Goal: Navigation & Orientation: Find specific page/section

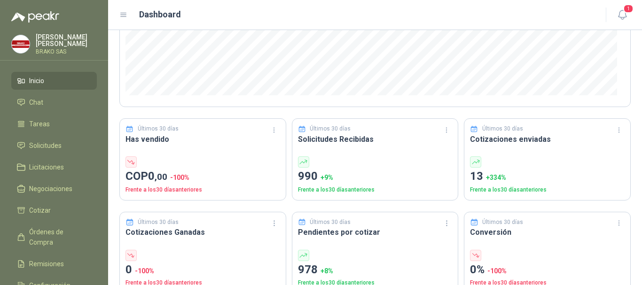
scroll to position [235, 0]
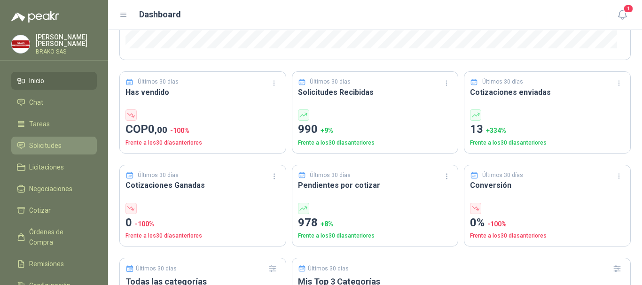
click at [48, 149] on span "Solicitudes" at bounding box center [45, 146] width 32 height 10
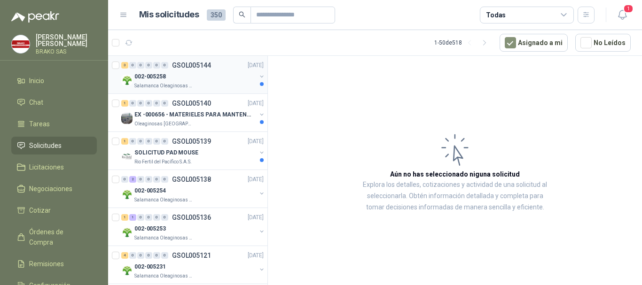
click at [155, 84] on p "Salamanca Oleaginosas SAS" at bounding box center [163, 86] width 59 height 8
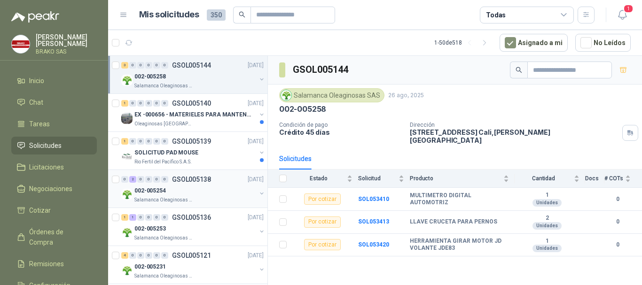
click at [162, 189] on p "002-005254" at bounding box center [149, 191] width 31 height 9
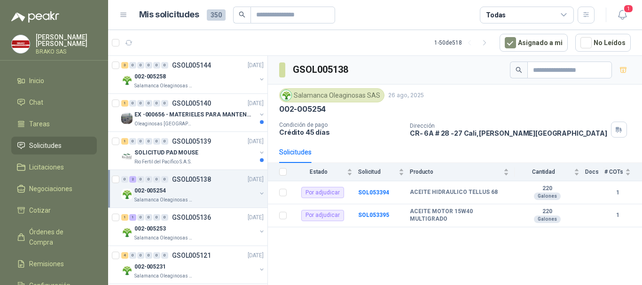
scroll to position [47, 0]
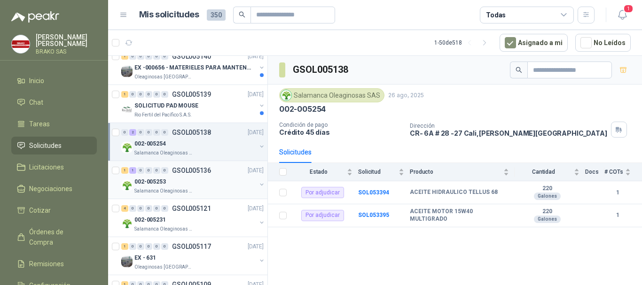
click at [159, 186] on p "002-005253" at bounding box center [149, 182] width 31 height 9
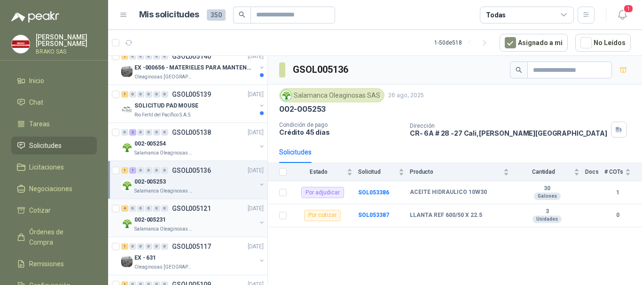
click at [175, 221] on div "002-005231" at bounding box center [195, 219] width 122 height 11
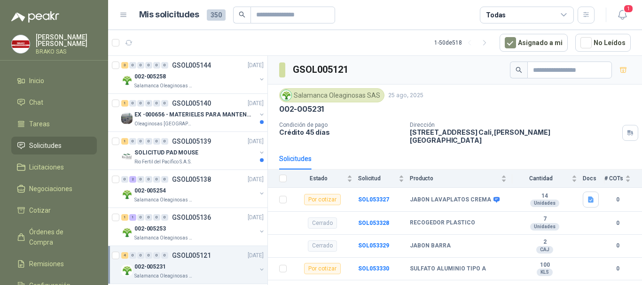
scroll to position [94, 0]
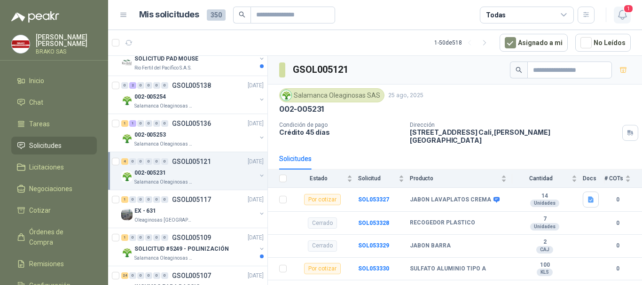
click at [621, 15] on icon "button" at bounding box center [623, 15] width 12 height 12
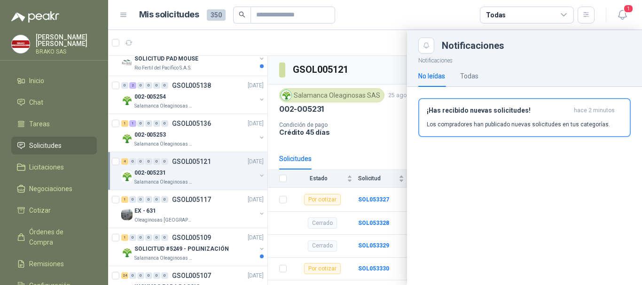
click at [631, 14] on header "Mis solicitudes 350 Todas 1" at bounding box center [375, 15] width 534 height 30
click at [416, 12] on article "Mis solicitudes 350 Todas" at bounding box center [367, 15] width 456 height 17
click at [148, 105] on div at bounding box center [375, 157] width 534 height 255
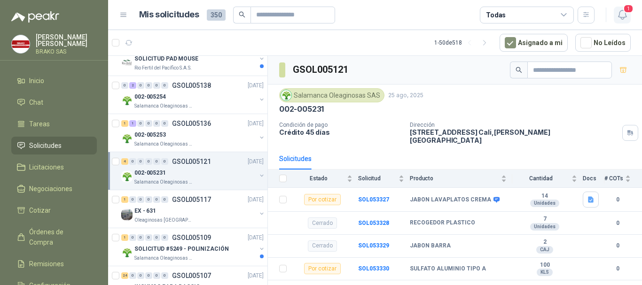
click at [625, 14] on icon "button" at bounding box center [623, 15] width 12 height 12
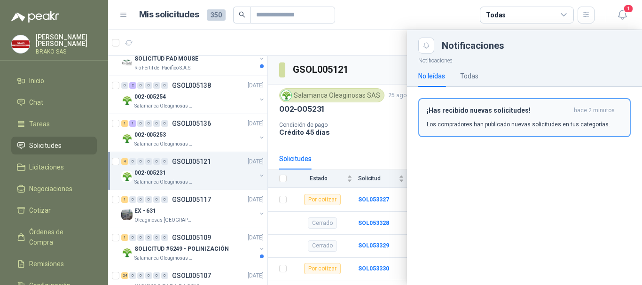
click at [519, 118] on div "¡Has recibido nuevas solicitudes! hace 2 minutos Los compradores han publicado …" at bounding box center [525, 118] width 196 height 22
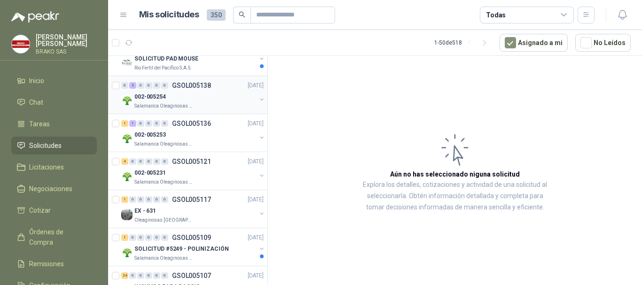
click at [173, 100] on div "002-005254" at bounding box center [195, 96] width 122 height 11
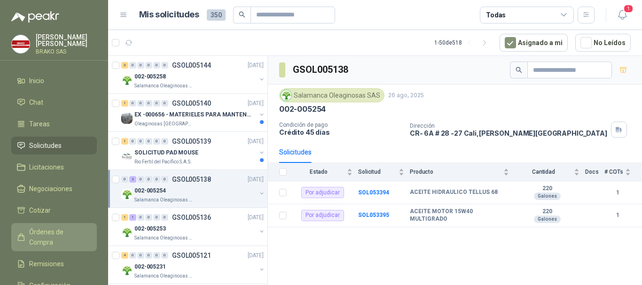
click at [67, 237] on link "Órdenes de Compra" at bounding box center [54, 237] width 86 height 28
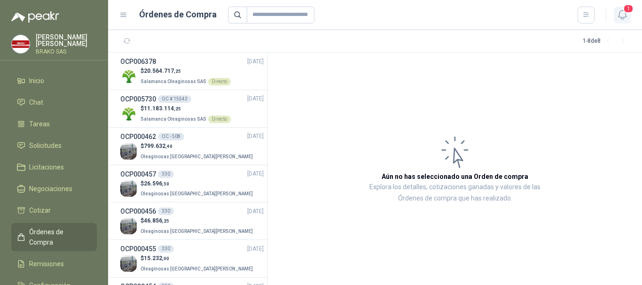
click at [622, 17] on icon "button" at bounding box center [623, 15] width 12 height 12
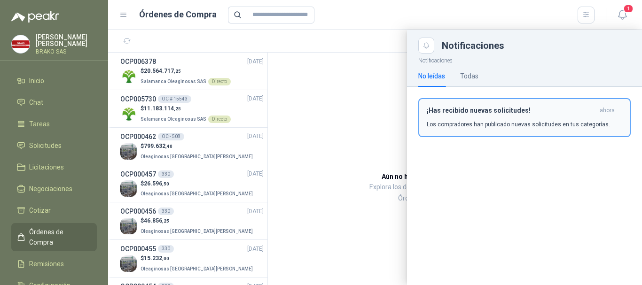
click at [498, 119] on div "¡Has recibido nuevas solicitudes! ahora Los compradores han publicado nuevas so…" at bounding box center [525, 118] width 196 height 22
